Goal: Information Seeking & Learning: Learn about a topic

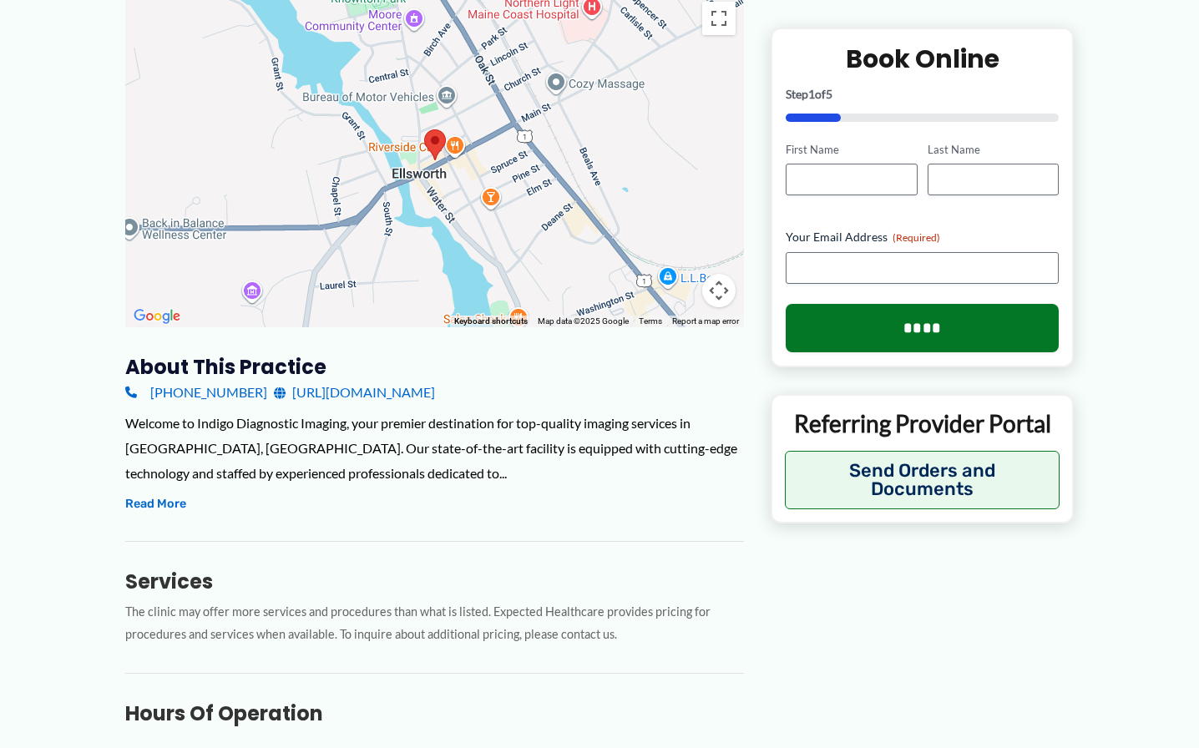
click at [641, 477] on div "Welcome to Indigo Diagnostic Imaging, your premier destination for top-quality …" at bounding box center [434, 448] width 619 height 74
click at [168, 515] on div "Welcome to Indigo Diagnostic Imaging, your premier destination for top-quality …" at bounding box center [434, 463] width 619 height 104
click at [139, 495] on button "Read More" at bounding box center [155, 504] width 61 height 20
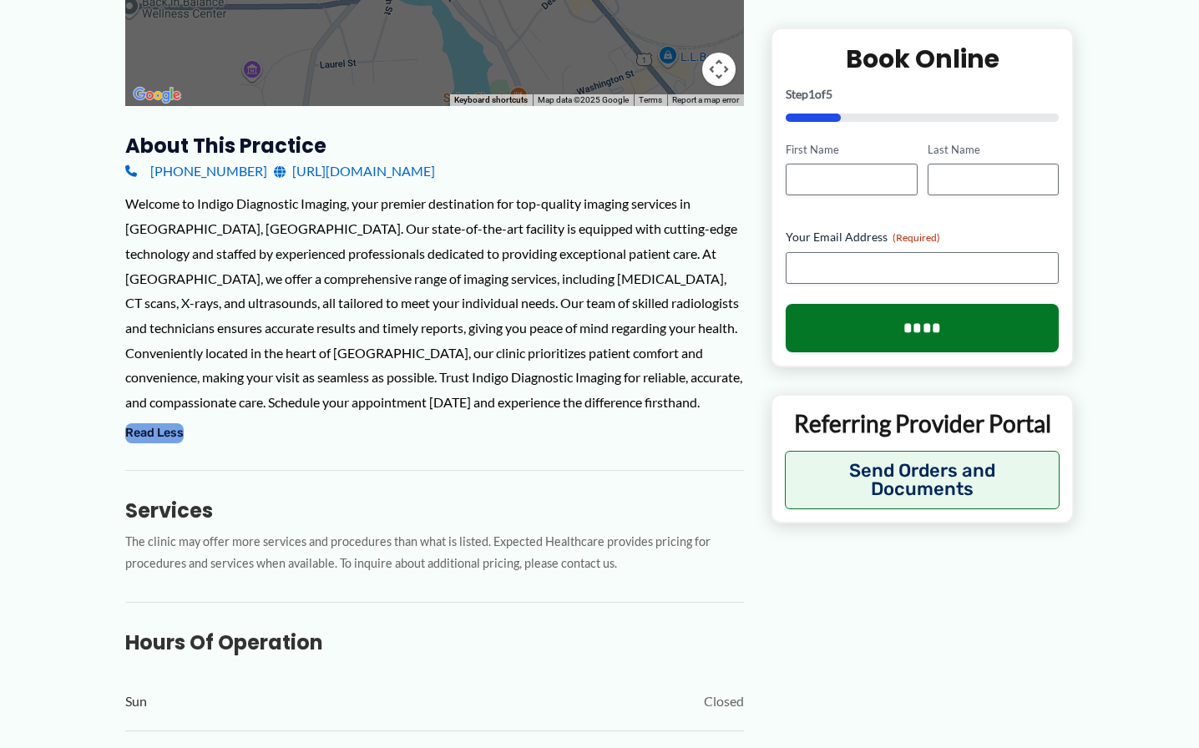
scroll to position [501, 0]
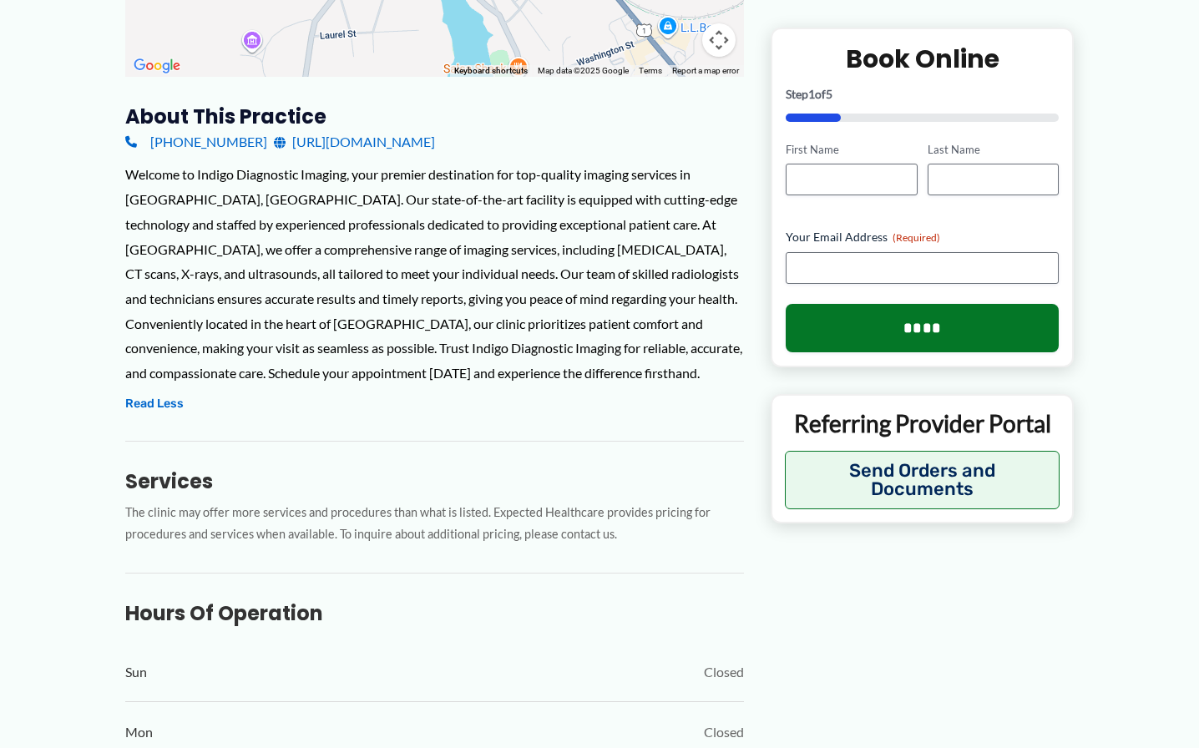
click at [375, 435] on div "About this practice [PHONE_NUMBER] [URL][DOMAIN_NAME] Welcome to Indigo Diagnos…" at bounding box center [434, 583] width 619 height 958
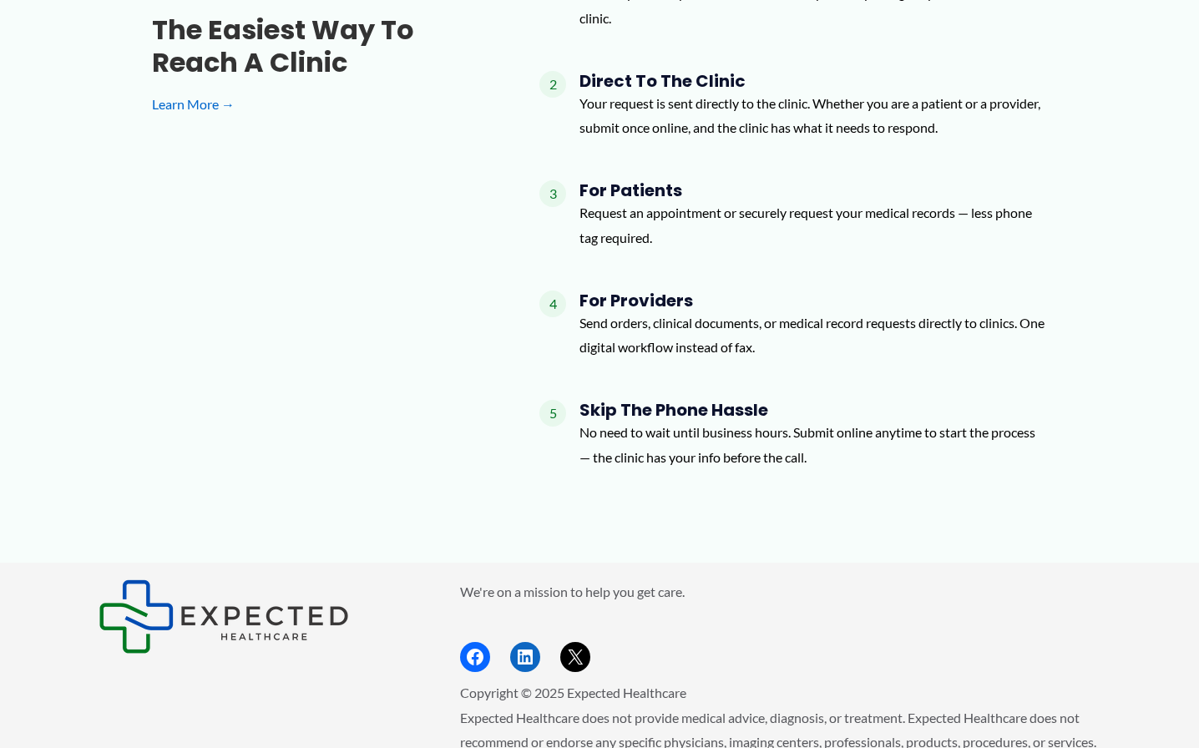
scroll to position [2086, 0]
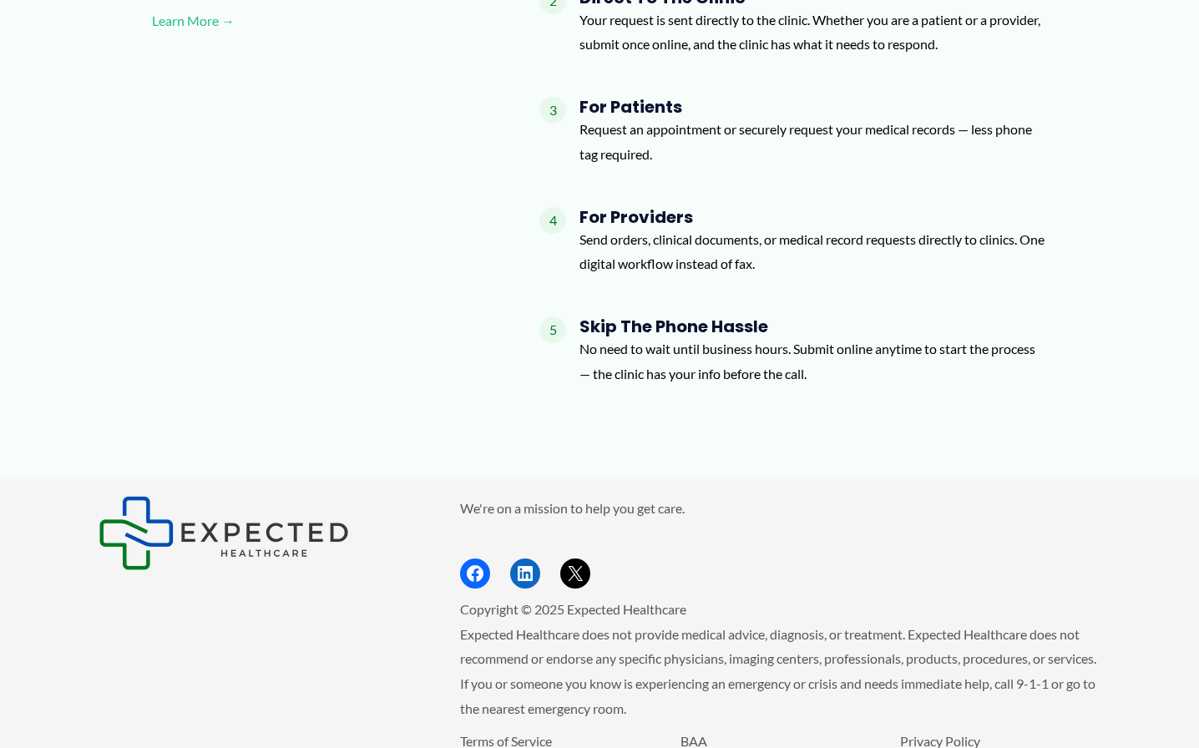
click at [201, 11] on link "Learn More →" at bounding box center [319, 20] width 334 height 25
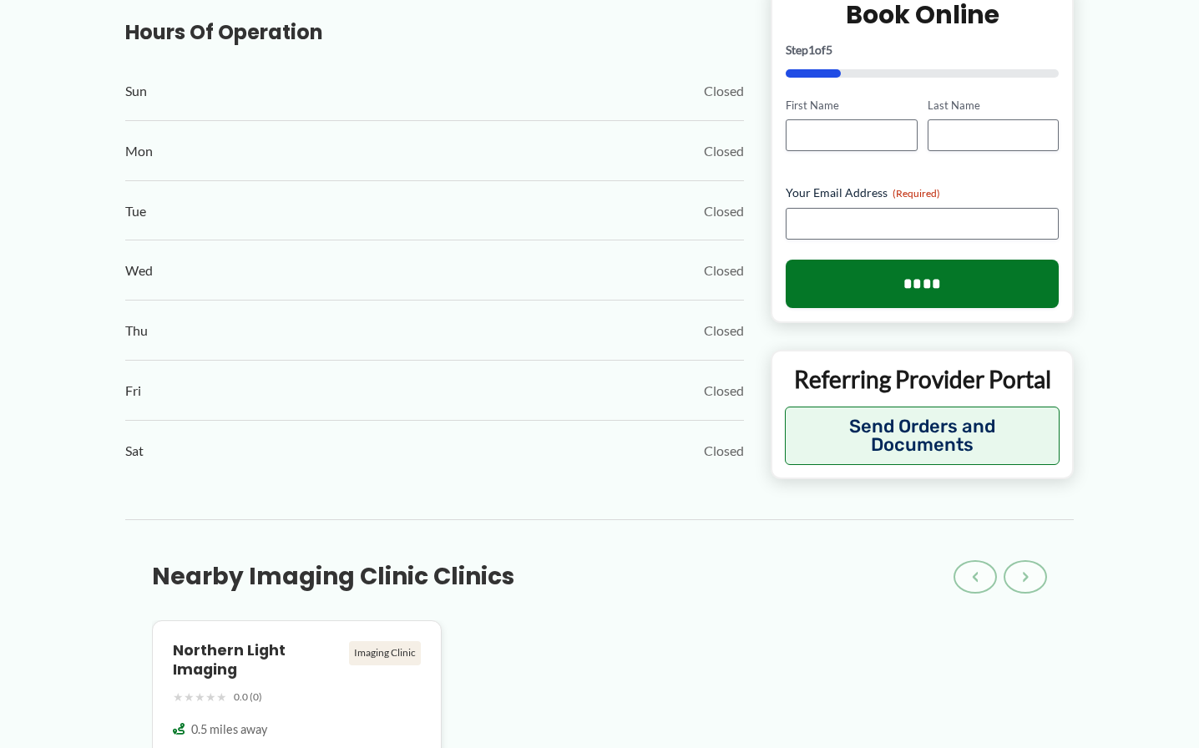
scroll to position [0, 0]
